Goal: Task Accomplishment & Management: Use online tool/utility

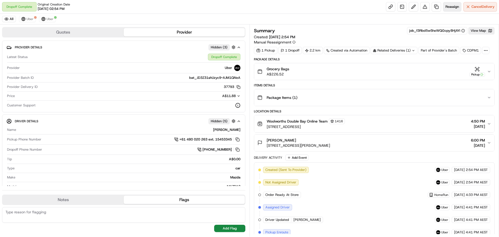
click at [450, 5] on span "Reassign" at bounding box center [452, 6] width 14 height 5
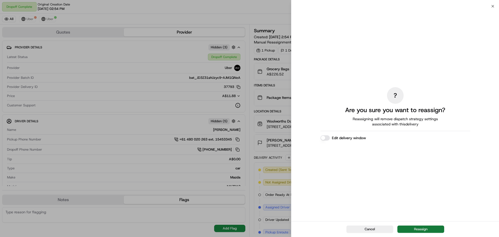
click at [417, 227] on button "Reassign" at bounding box center [420, 228] width 47 height 7
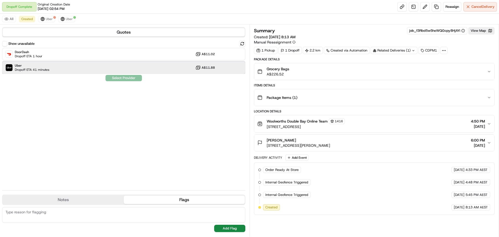
click at [46, 64] on span "Uber" at bounding box center [32, 65] width 35 height 4
click at [127, 81] on button "Assign Provider" at bounding box center [123, 78] width 37 height 6
click at [64, 215] on textarea at bounding box center [123, 215] width 243 height 16
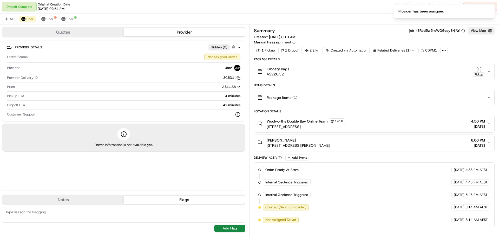
click at [64, 202] on button "Notes" at bounding box center [63, 199] width 121 height 8
click at [66, 199] on button "Notes" at bounding box center [63, 199] width 121 height 8
click at [66, 210] on textarea at bounding box center [123, 215] width 243 height 16
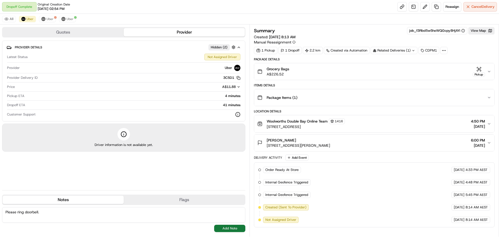
type textarea "Please ring doorbell."
click at [237, 230] on button "Add Note" at bounding box center [229, 227] width 31 height 7
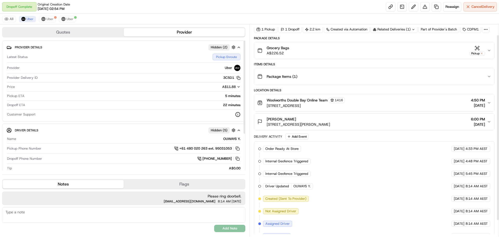
scroll to position [31, 0]
